Goal: Task Accomplishment & Management: Manage account settings

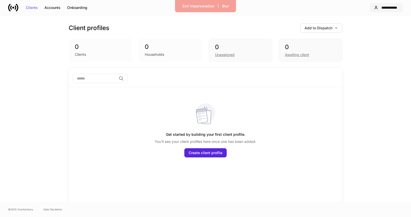
click at [393, 4] on button "**********" at bounding box center [385, 7] width 33 height 9
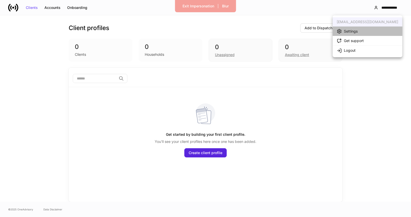
click at [362, 31] on li "Settings" at bounding box center [367, 31] width 70 height 9
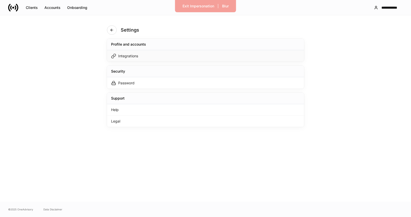
click at [208, 56] on div "Integrations" at bounding box center [205, 55] width 197 height 11
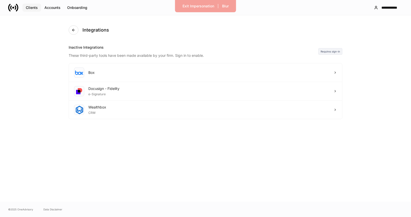
click at [30, 6] on div "Clients" at bounding box center [32, 8] width 12 height 4
